Goal: Information Seeking & Learning: Compare options

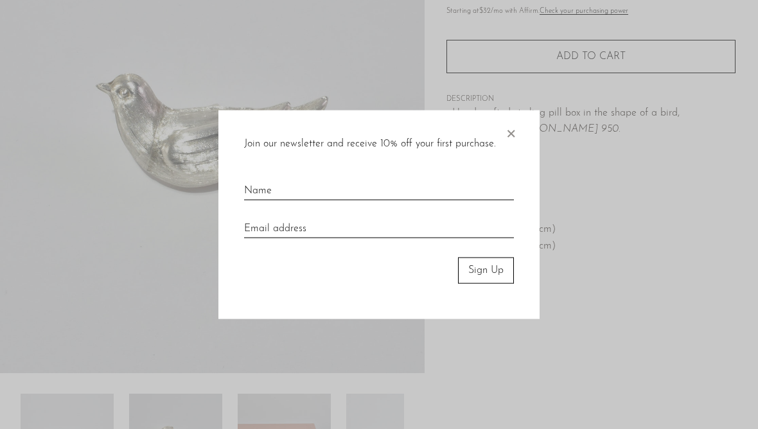
click at [514, 135] on span "×" at bounding box center [510, 130] width 13 height 41
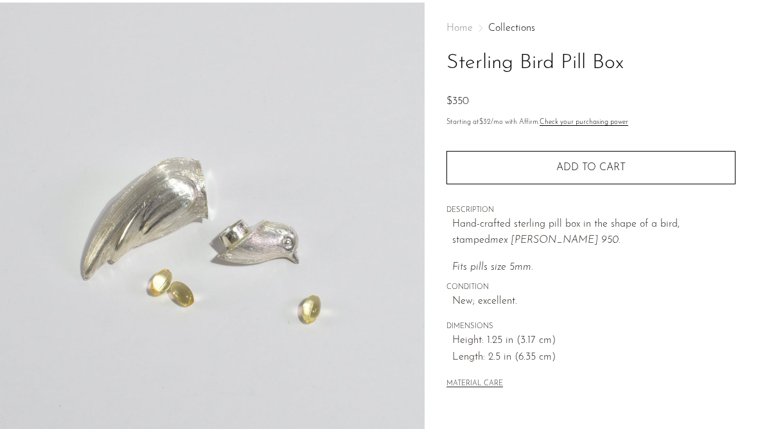
scroll to position [32, 0]
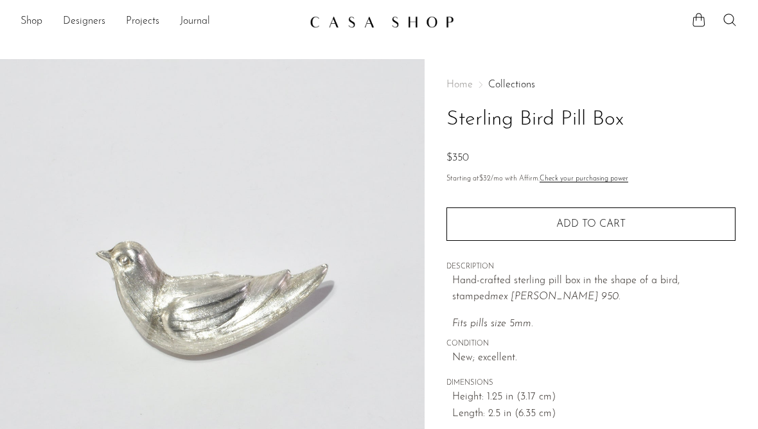
click at [37, 27] on link "Shop" at bounding box center [32, 21] width 22 height 17
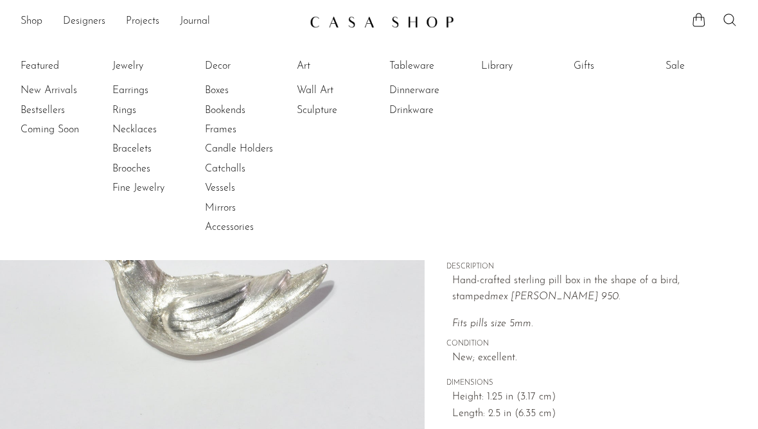
click at [421, 71] on link "Tableware" at bounding box center [437, 66] width 96 height 14
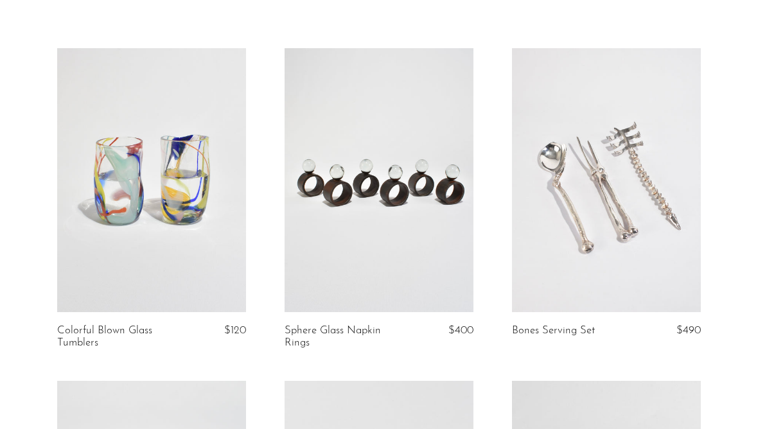
scroll to position [72, 0]
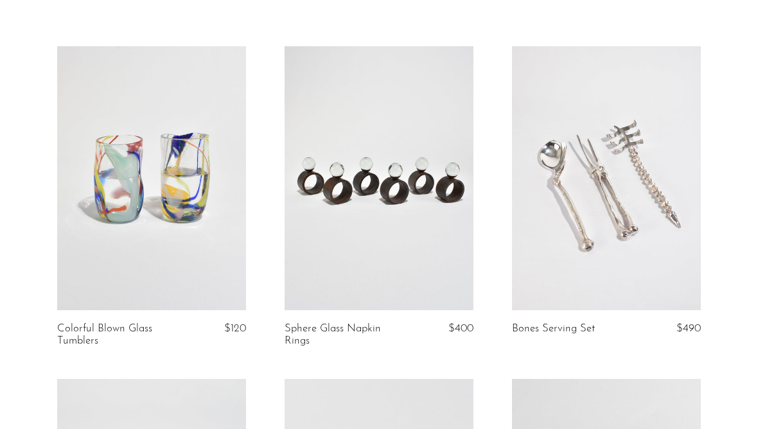
click at [665, 259] on link at bounding box center [606, 178] width 189 height 265
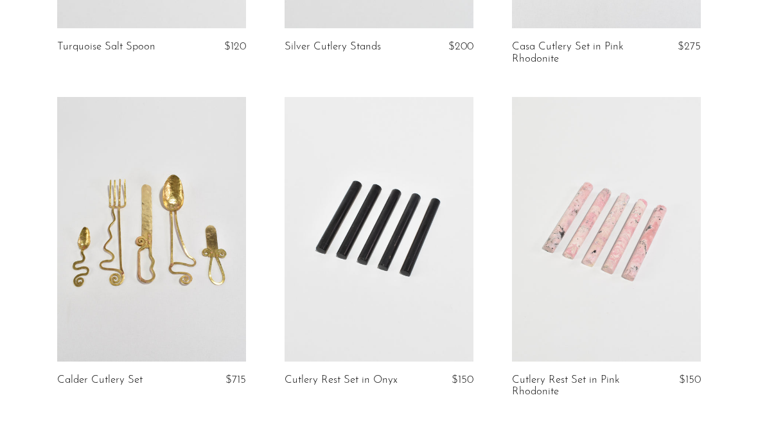
scroll to position [2008, 0]
click at [420, 287] on link at bounding box center [379, 228] width 189 height 265
click at [628, 273] on link at bounding box center [606, 228] width 189 height 265
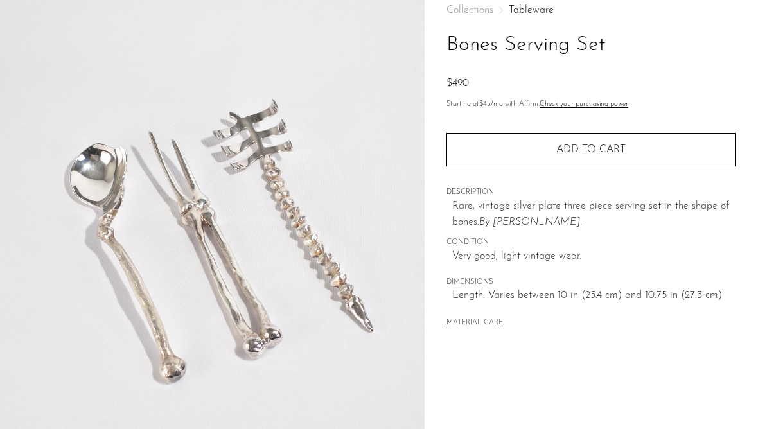
scroll to position [80, 0]
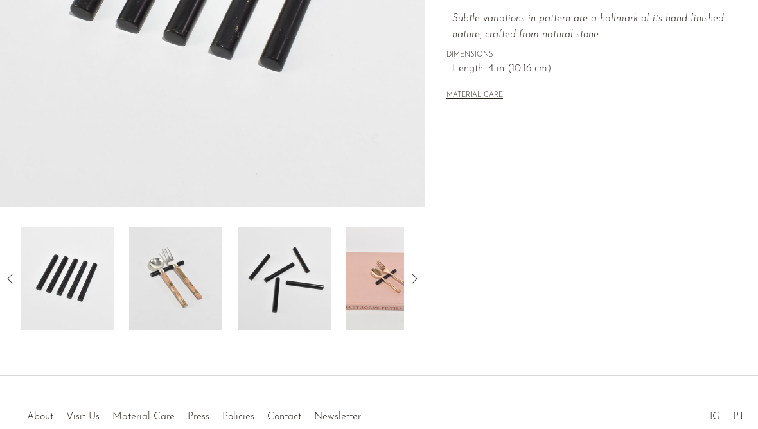
scroll to position [407, 0]
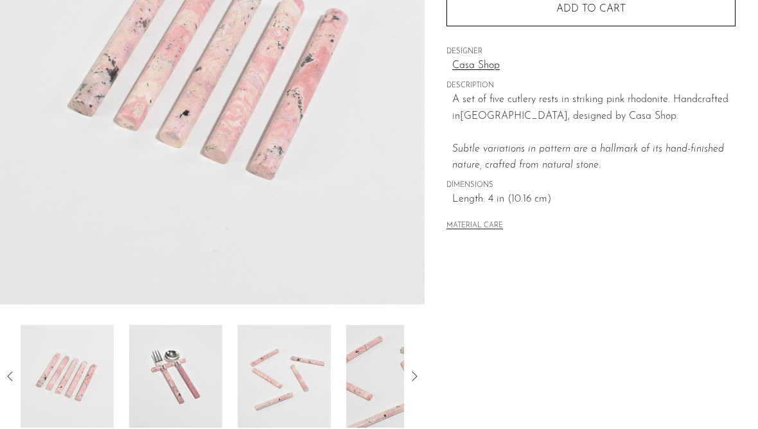
scroll to position [238, 0]
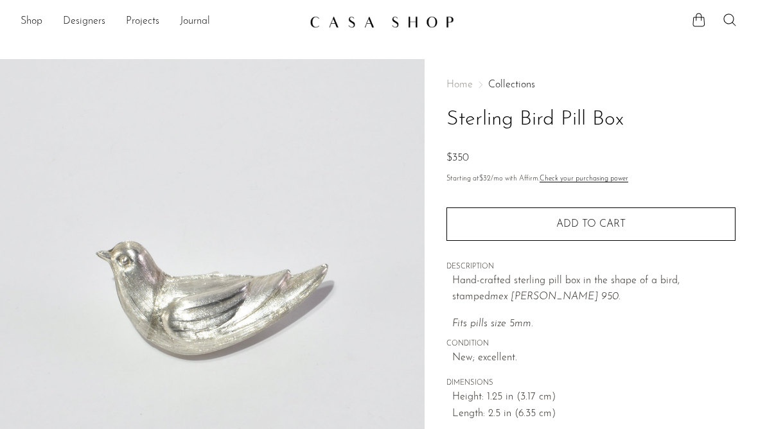
click at [41, 22] on link "Shop" at bounding box center [32, 21] width 22 height 17
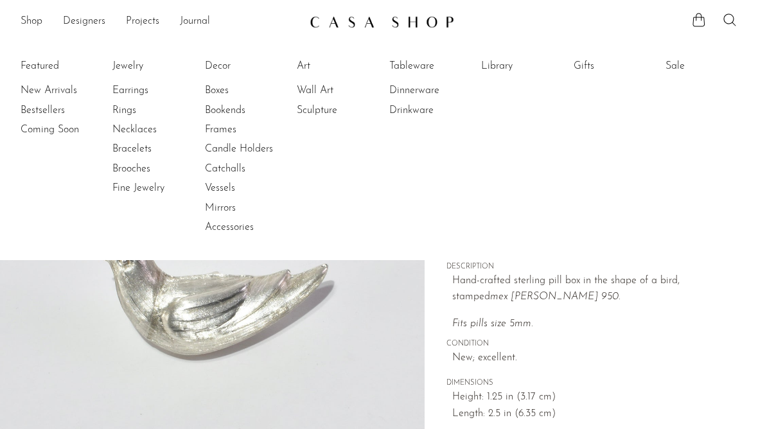
click at [424, 67] on link "Tableware" at bounding box center [437, 66] width 96 height 14
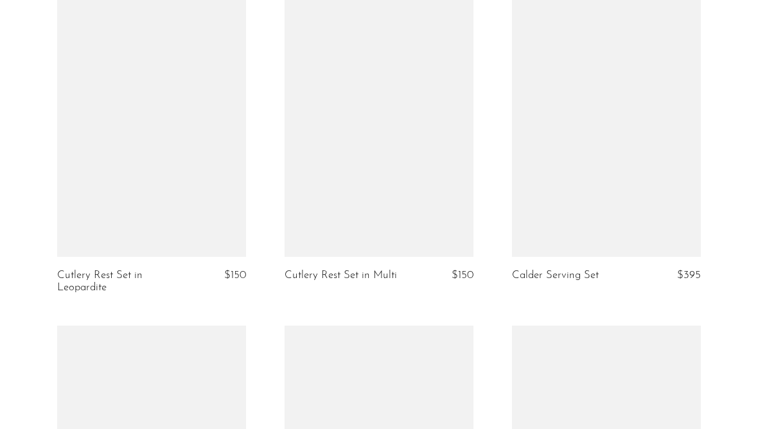
scroll to position [2388, 0]
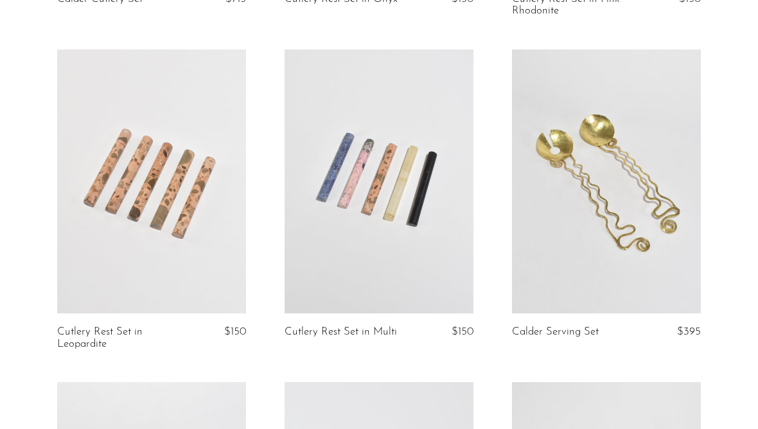
click at [419, 240] on link at bounding box center [379, 181] width 189 height 265
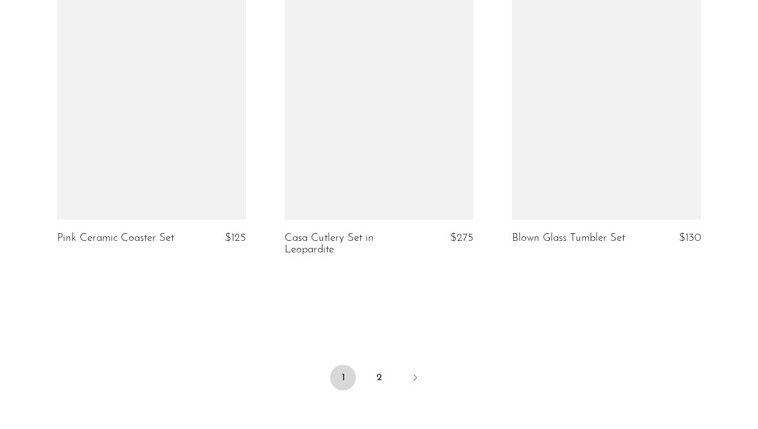
scroll to position [3956, 0]
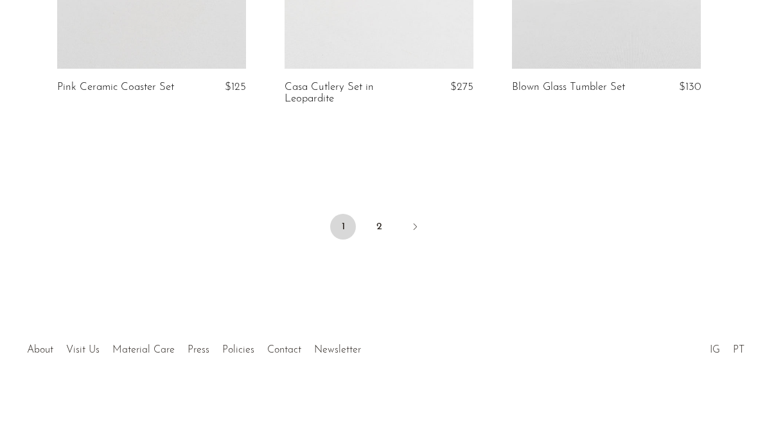
click at [385, 218] on link "2" at bounding box center [379, 227] width 26 height 26
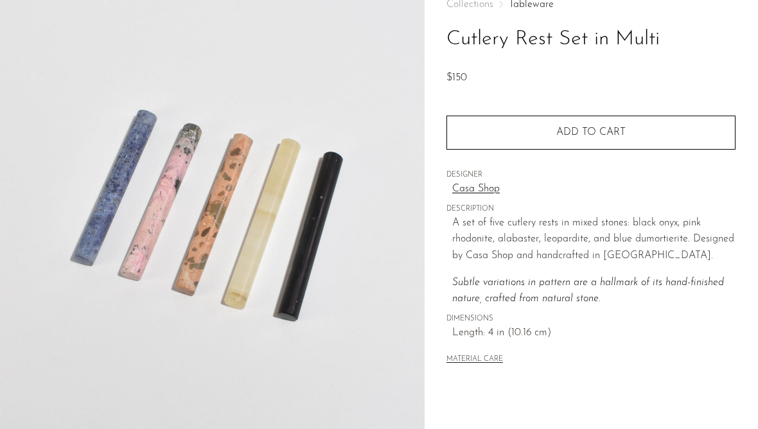
scroll to position [94, 0]
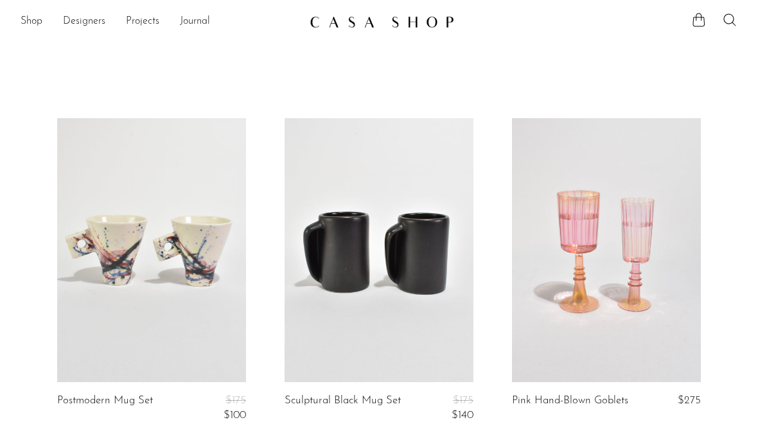
click at [41, 24] on link "Shop" at bounding box center [32, 21] width 22 height 17
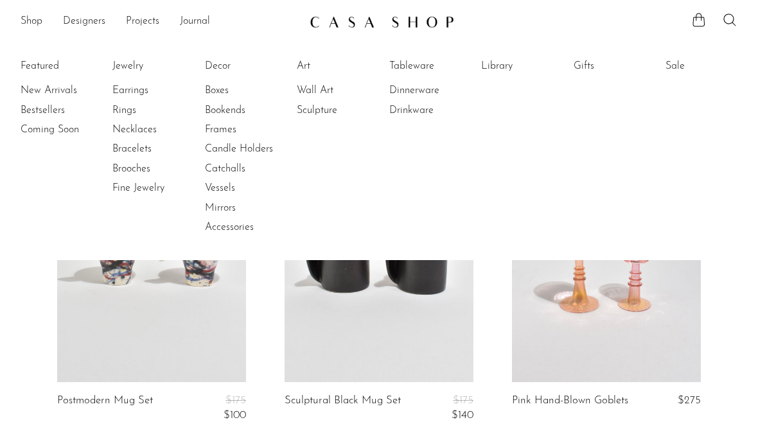
click at [426, 90] on link "Dinnerware" at bounding box center [437, 90] width 96 height 14
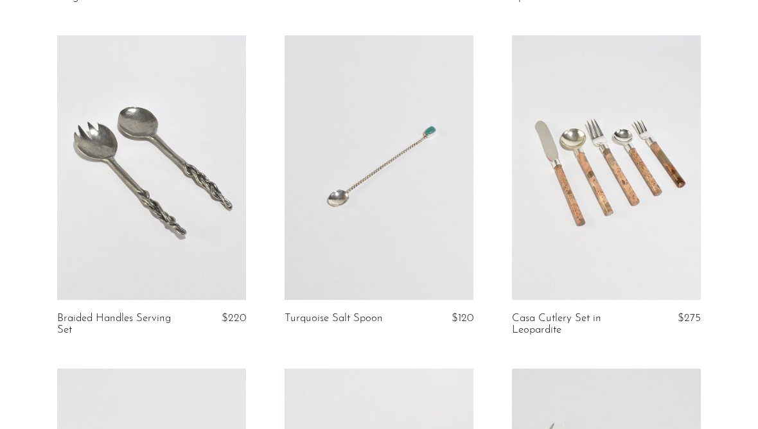
scroll to position [416, 0]
